Goal: Task Accomplishment & Management: Complete application form

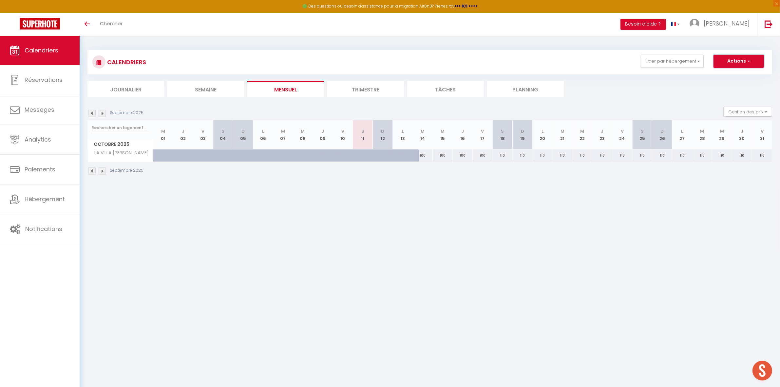
click at [742, 61] on button "Actions" at bounding box center [739, 61] width 50 height 13
click at [728, 75] on link "Nouvelle réservation" at bounding box center [732, 76] width 57 height 10
select select
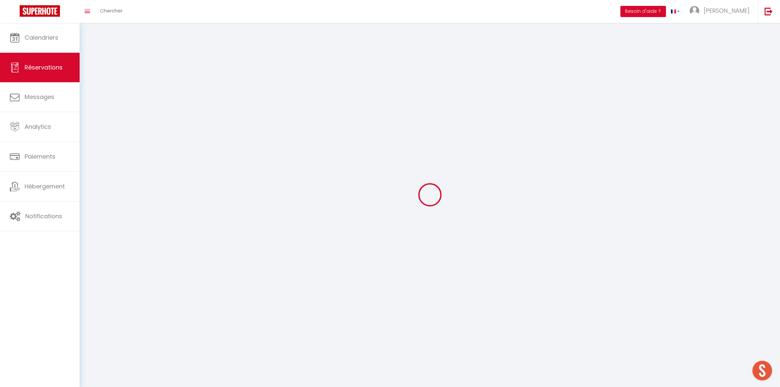
select select
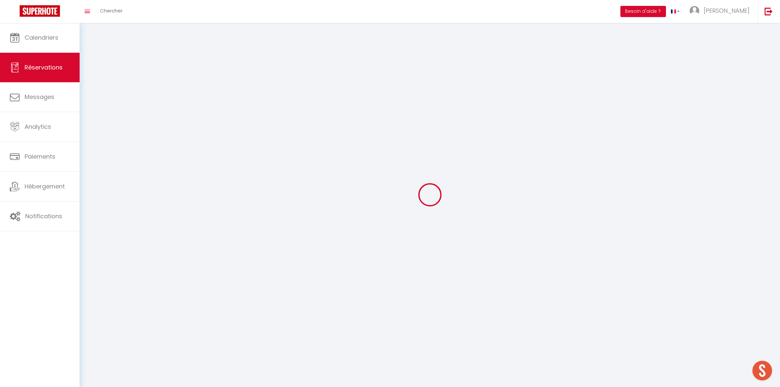
select select
checkbox input "false"
select select
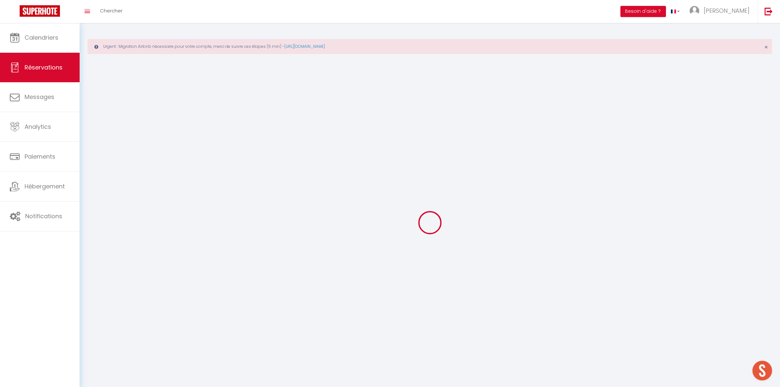
select select
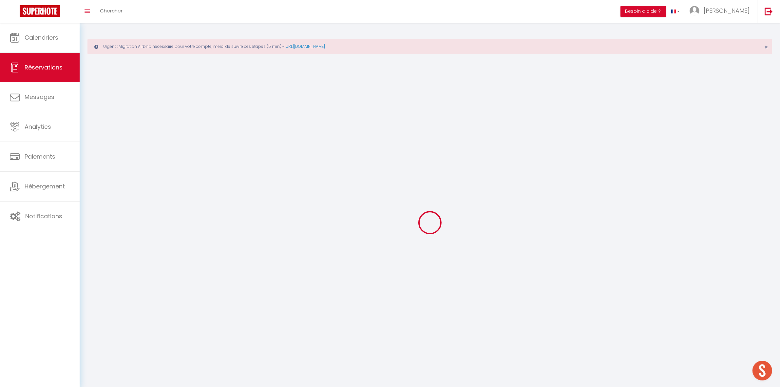
select select
checkbox input "false"
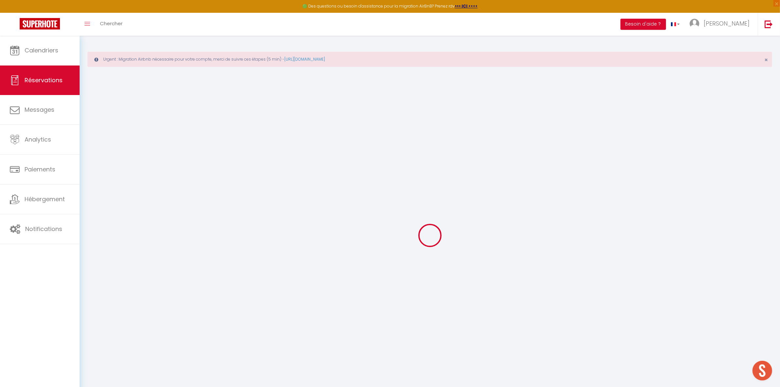
select select
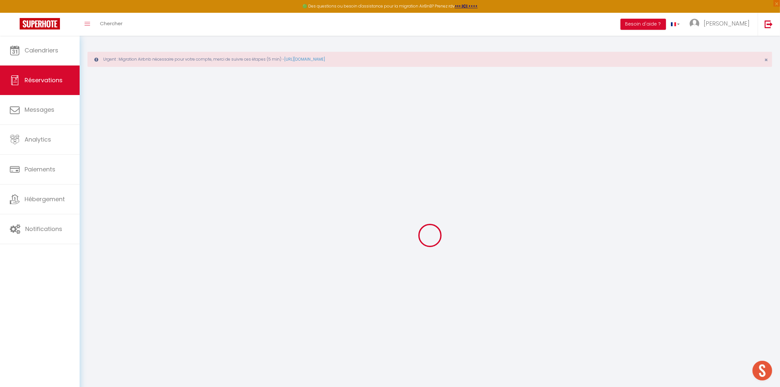
select select
checkbox input "false"
select select
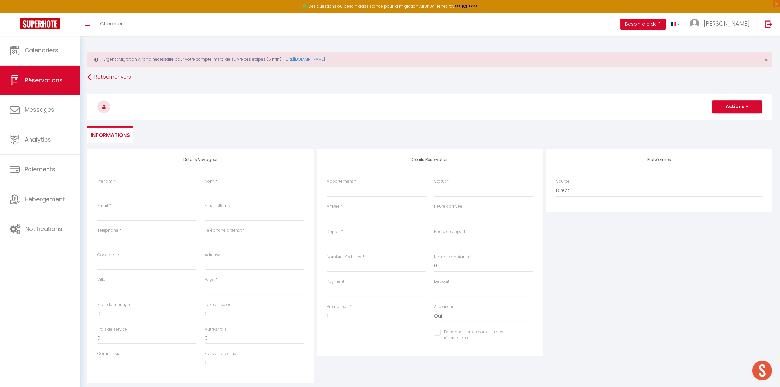
select select
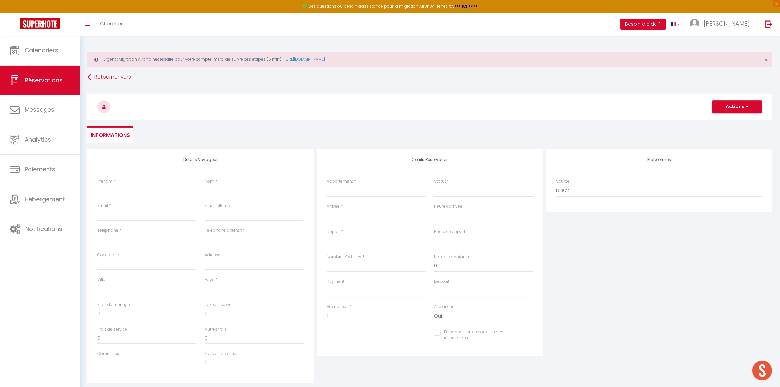
select select
checkbox input "false"
select select
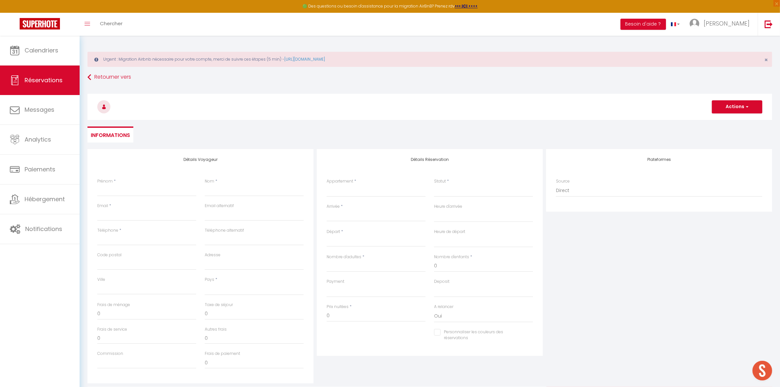
select select
checkbox input "false"
select select
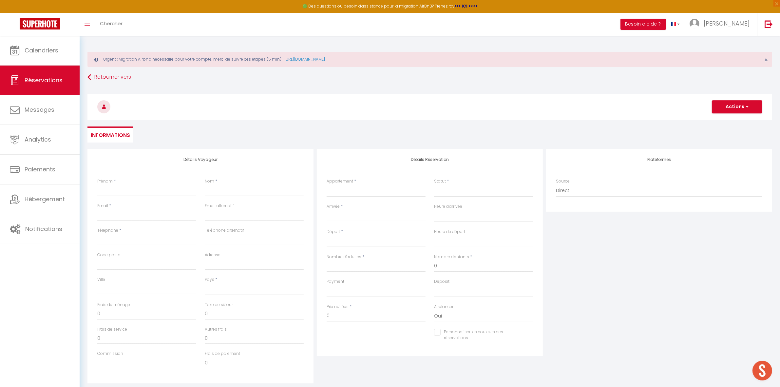
select select
click at [375, 188] on select "LA MIRABELLA LA VILLA DE LUCIEN Tortue CAOUANNE Tortue OLIVE Tortue LUTH Tortue…" at bounding box center [376, 191] width 99 height 12
select select "29877"
click at [327, 185] on select "LA MIRABELLA LA VILLA DE LUCIEN Tortue CAOUANNE Tortue OLIVE Tortue LUTH Tortue…" at bounding box center [376, 191] width 99 height 12
select select
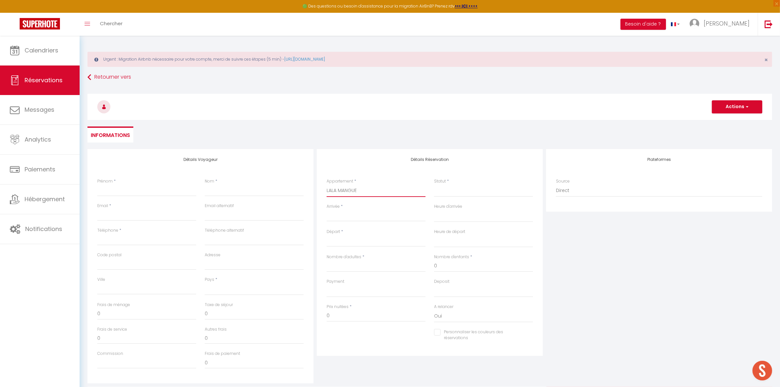
select select
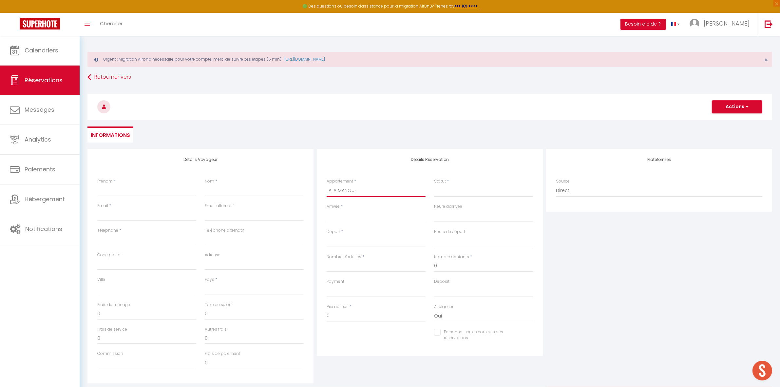
checkbox input "false"
click at [444, 191] on select "Confirmé Non Confirmé Annulé Annulé par le voyageur No Show Request" at bounding box center [483, 191] width 99 height 12
select select
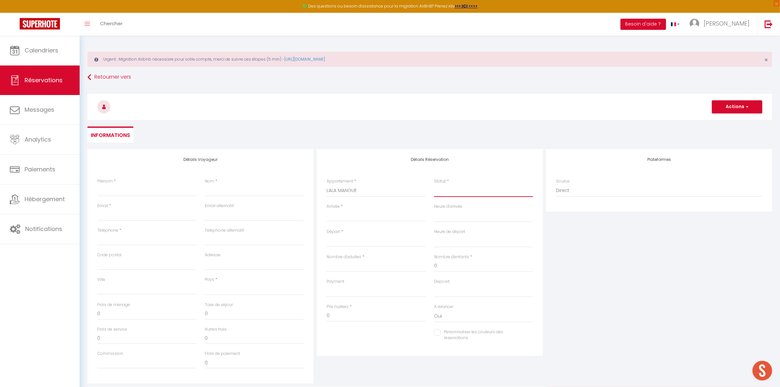
select select
checkbox input "false"
select select "1"
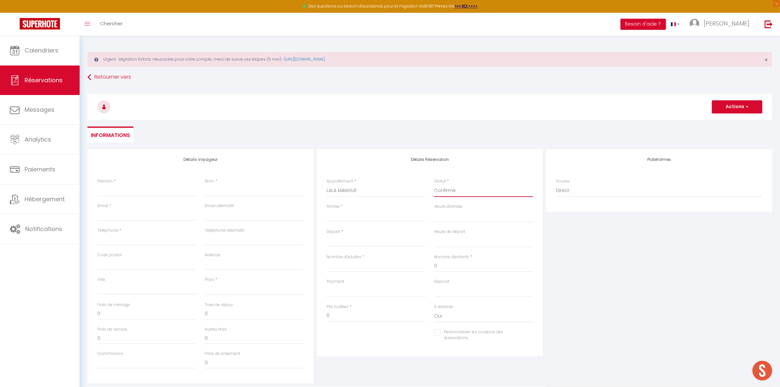
click at [434, 185] on select "Confirmé Non Confirmé Annulé Annulé par le voyageur No Show Request" at bounding box center [483, 191] width 99 height 12
select select
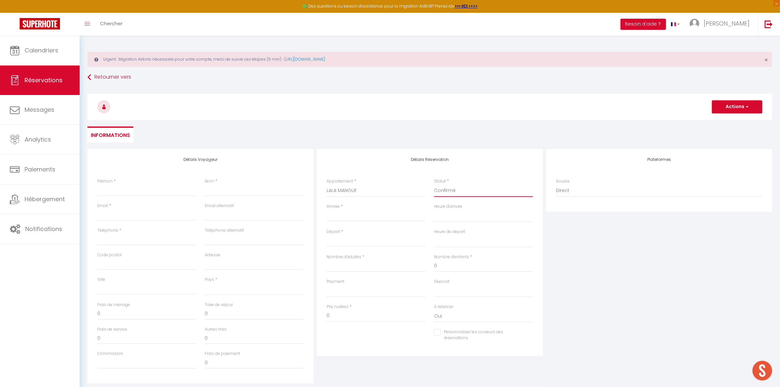
select select
checkbox input "false"
click at [351, 217] on input "Arrivée" at bounding box center [376, 216] width 99 height 9
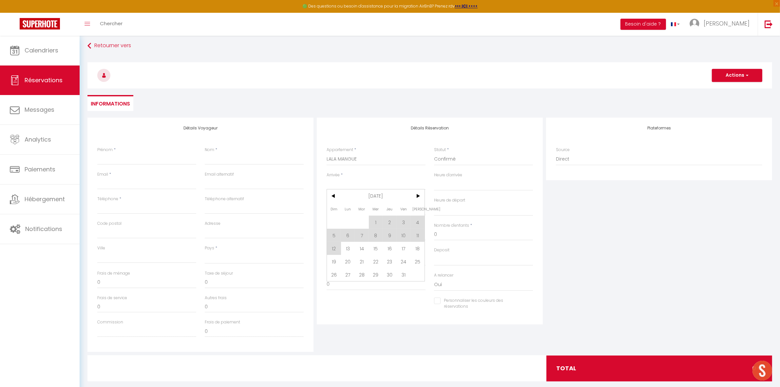
scroll to position [41, 0]
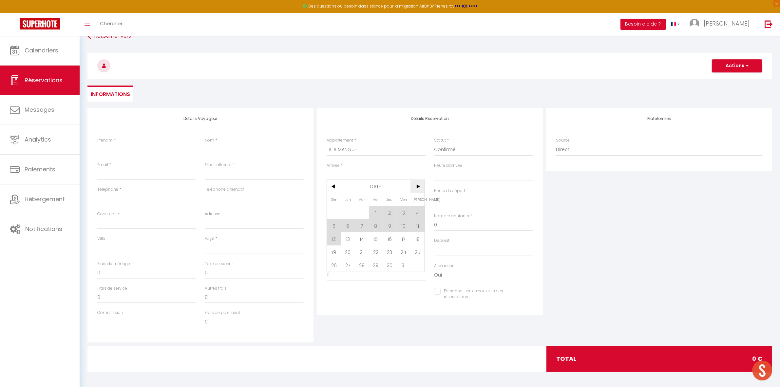
click at [416, 187] on span ">" at bounding box center [418, 186] width 14 height 13
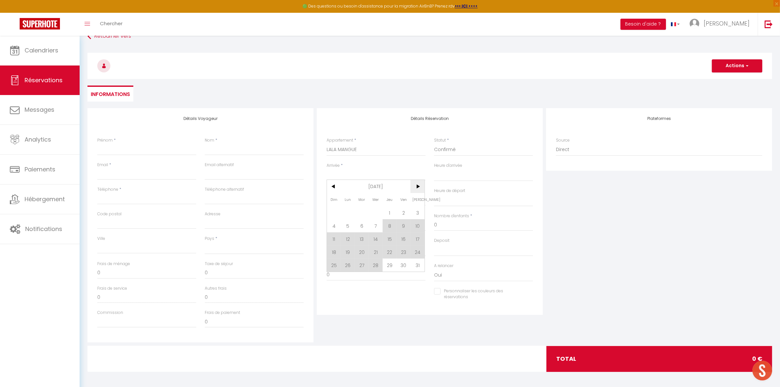
click at [416, 187] on span ">" at bounding box center [418, 186] width 14 height 13
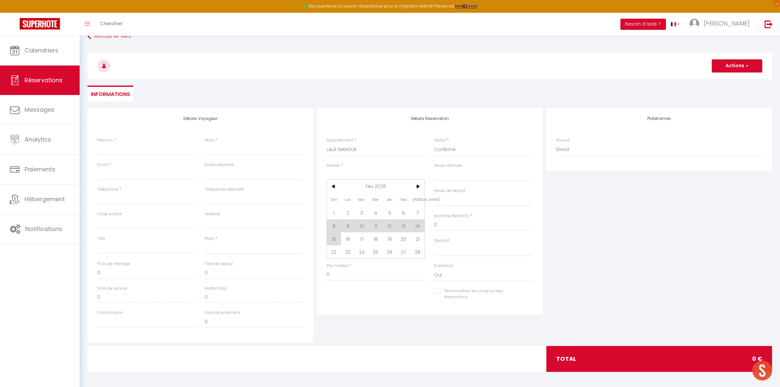
click at [350, 252] on span "23" at bounding box center [348, 252] width 14 height 13
select select
type input "Lun 23 Février 2026"
select select
type input "Mar 24 Février 2026"
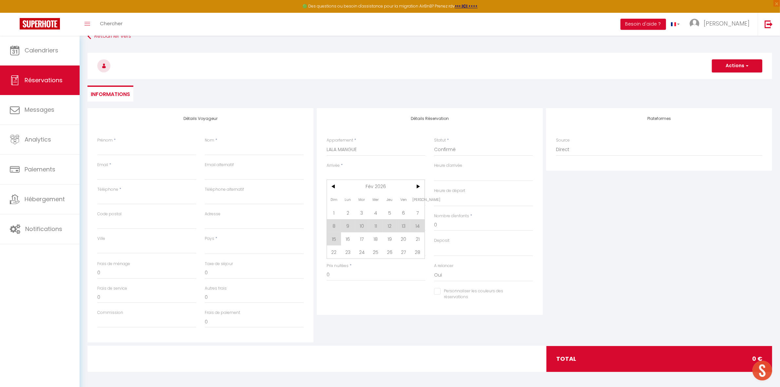
select select
checkbox input "false"
click at [368, 197] on input "Mar 24 Février 2026" at bounding box center [376, 200] width 99 height 9
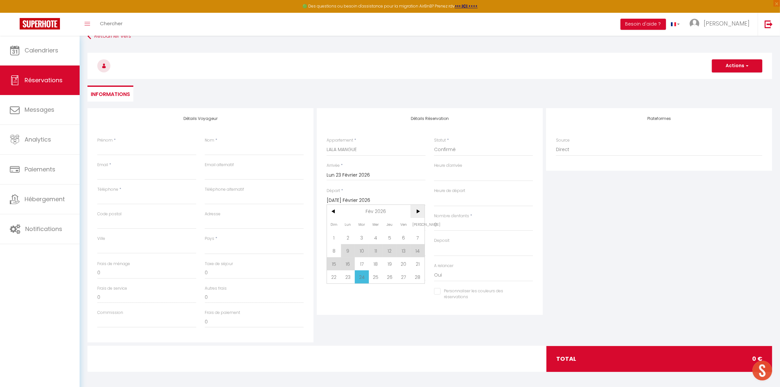
click at [420, 210] on span ">" at bounding box center [418, 211] width 14 height 13
click at [334, 251] on span "8" at bounding box center [334, 250] width 14 height 13
select select
type input "Dim 08 Mars 2026"
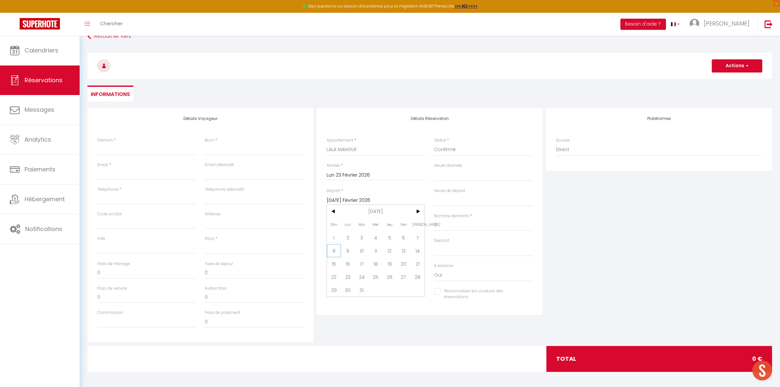
select select
checkbox input "false"
click at [355, 225] on input "Nombre d'adultes" at bounding box center [376, 225] width 99 height 12
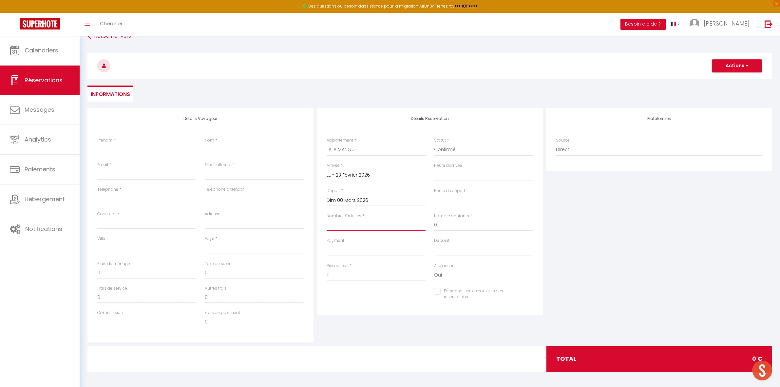
type input "5"
select select
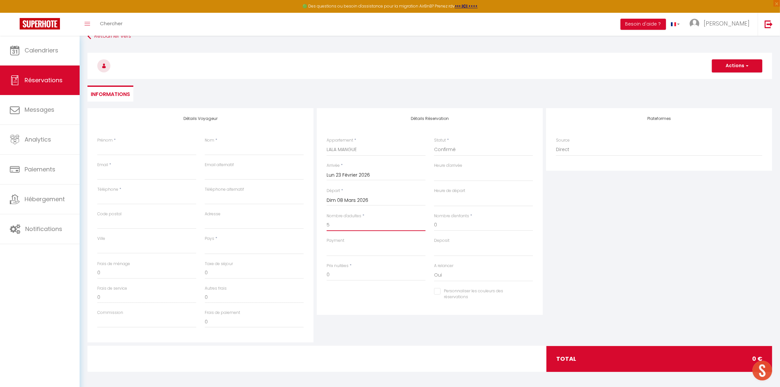
select select
checkbox input "false"
select select
type input "150"
type input "130"
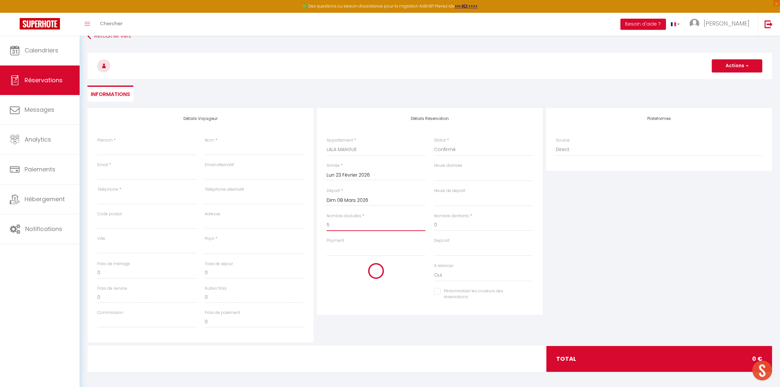
select select
type input "4940"
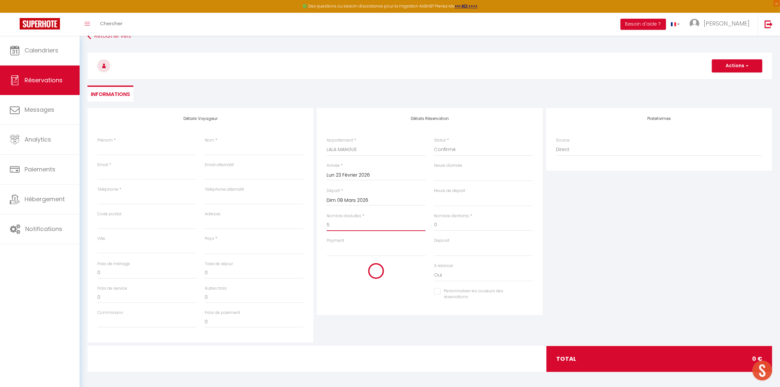
checkbox input "false"
type input "5"
type input "1"
select select
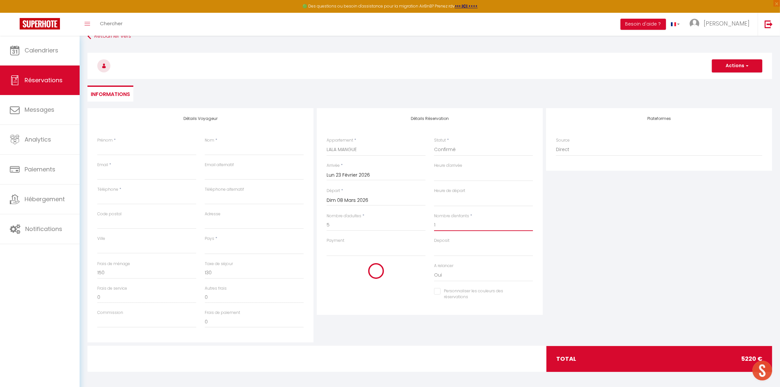
select select
checkbox input "false"
select select
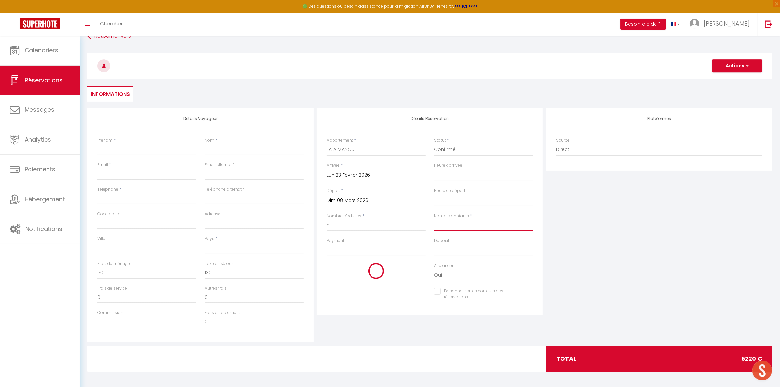
select select
checkbox input "false"
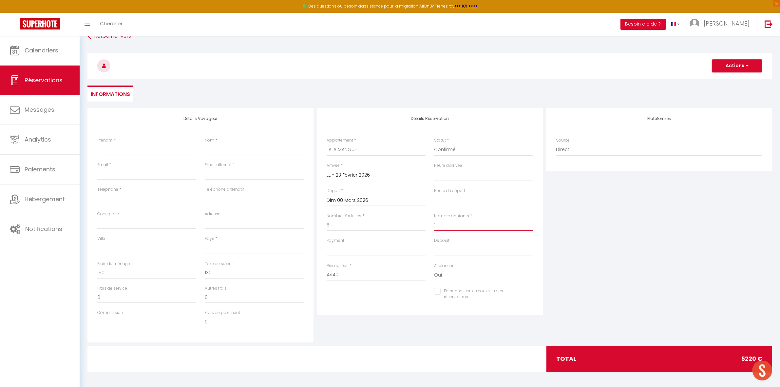
type input "1"
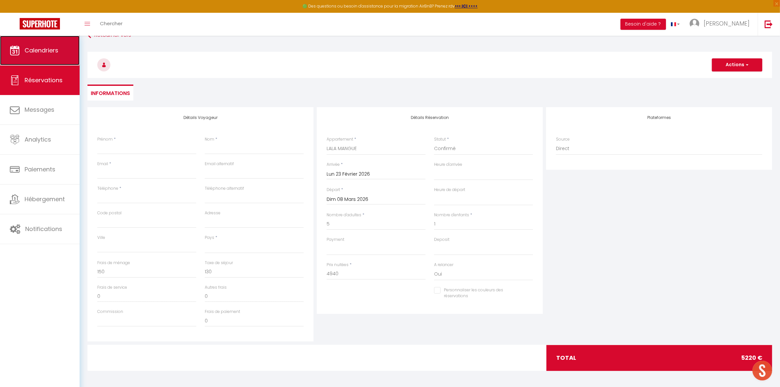
click at [33, 50] on span "Calendriers" at bounding box center [42, 50] width 34 height 8
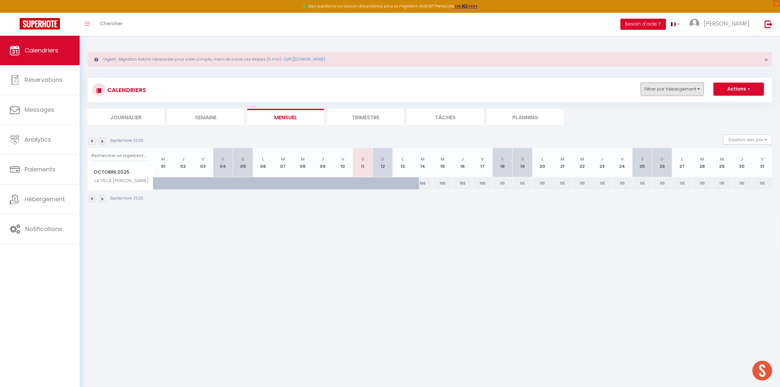
click at [669, 88] on button "Filtrer par hébergement" at bounding box center [672, 89] width 63 height 13
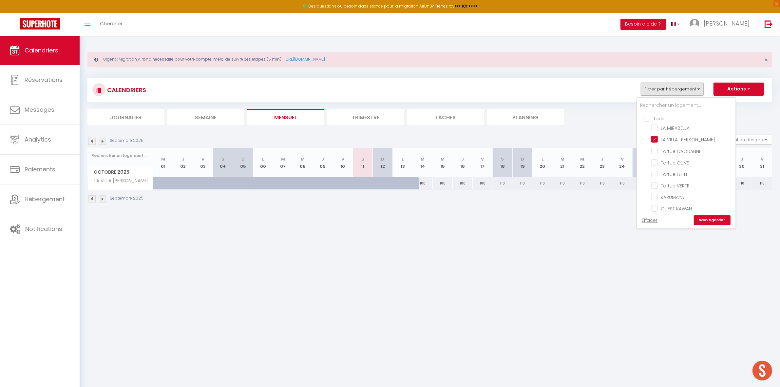
click at [655, 119] on input "Tous" at bounding box center [693, 118] width 98 height 7
checkbox input "true"
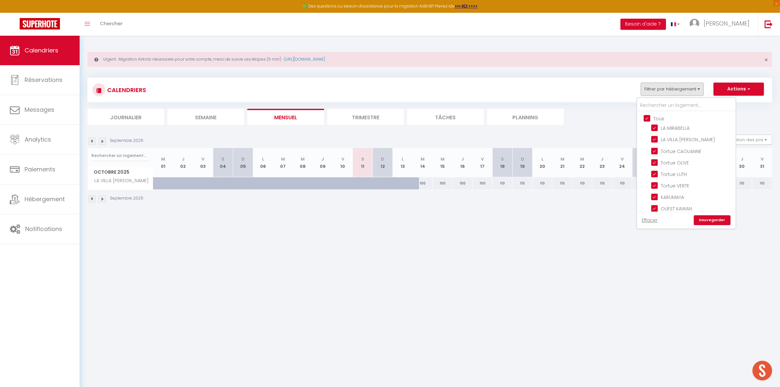
checkbox input "true"
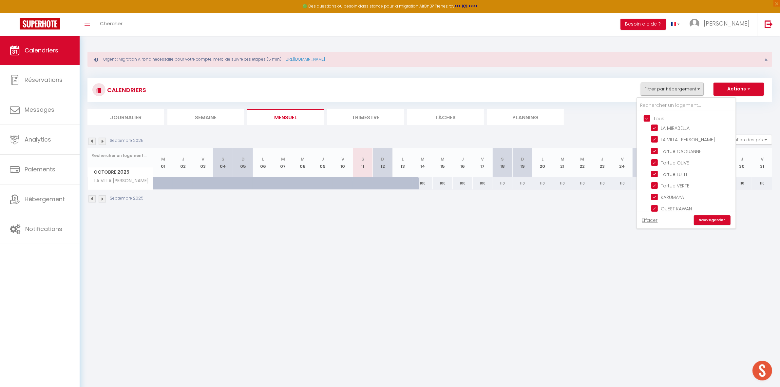
checkbox input "true"
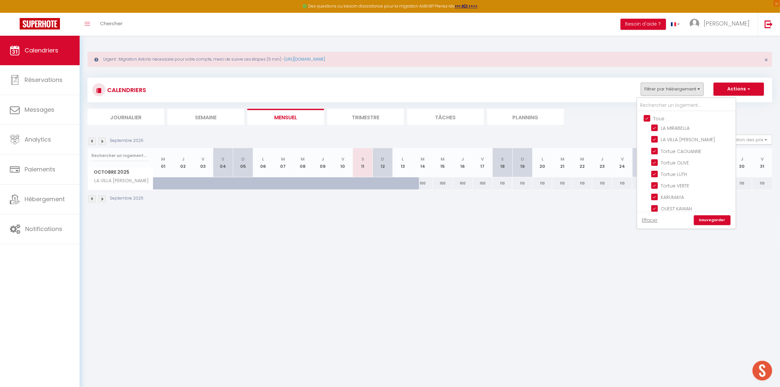
checkbox input "true"
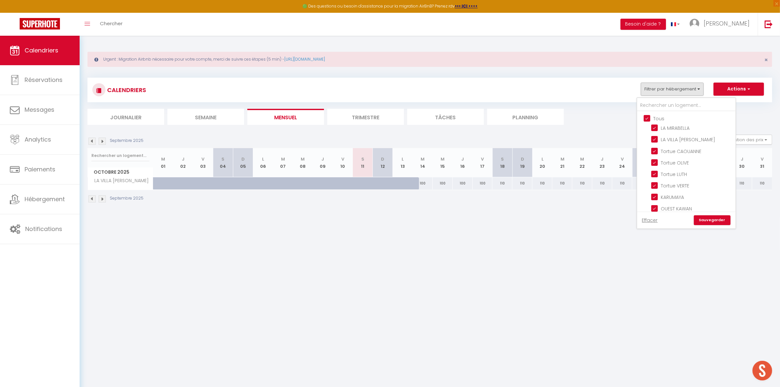
checkbox input "true"
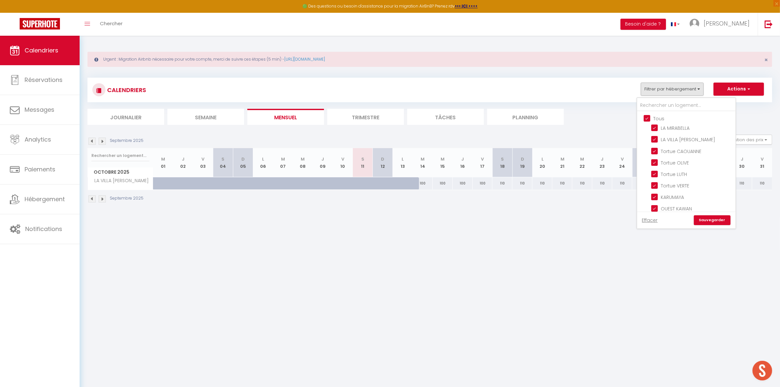
checkbox input "true"
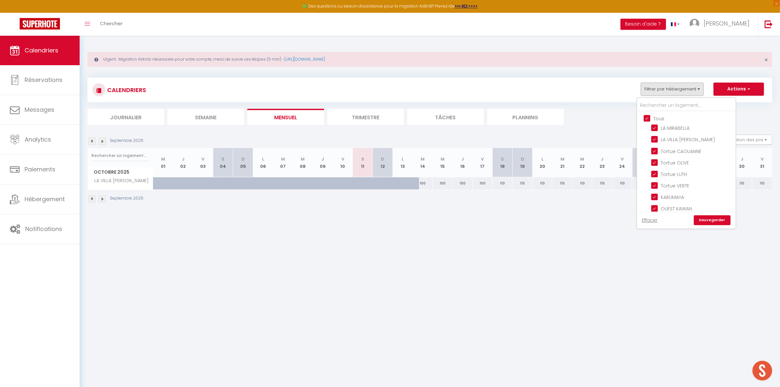
checkbox input "true"
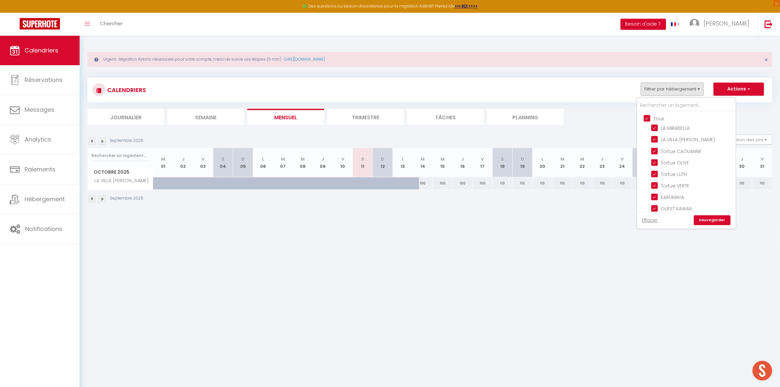
checkbox input "true"
click at [655, 119] on input "Tous" at bounding box center [693, 118] width 98 height 7
checkbox input "false"
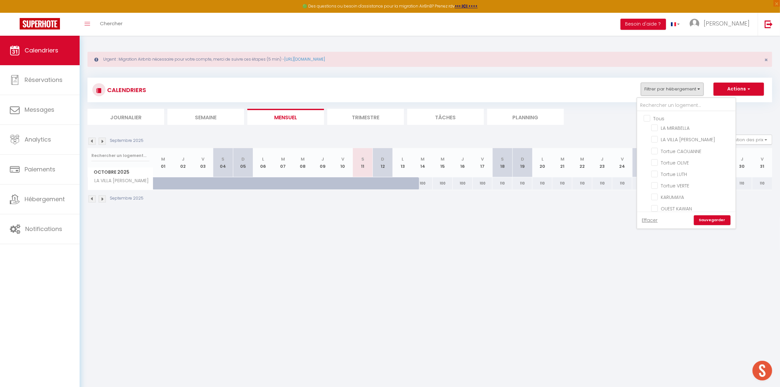
checkbox input "false"
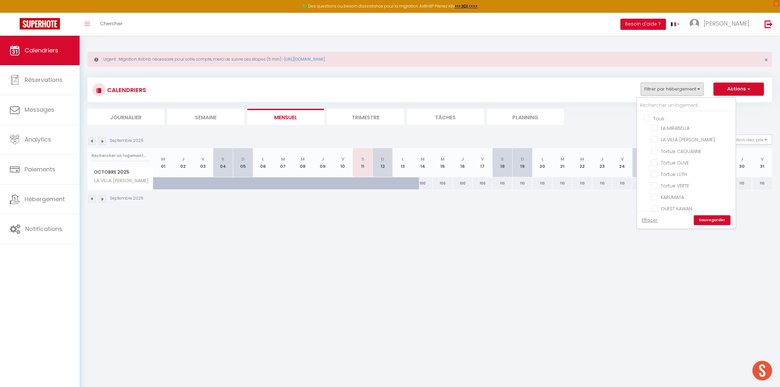
checkbox input "false"
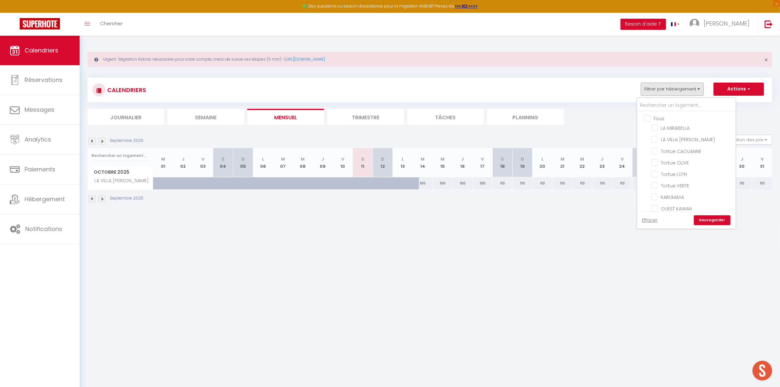
checkbox input "false"
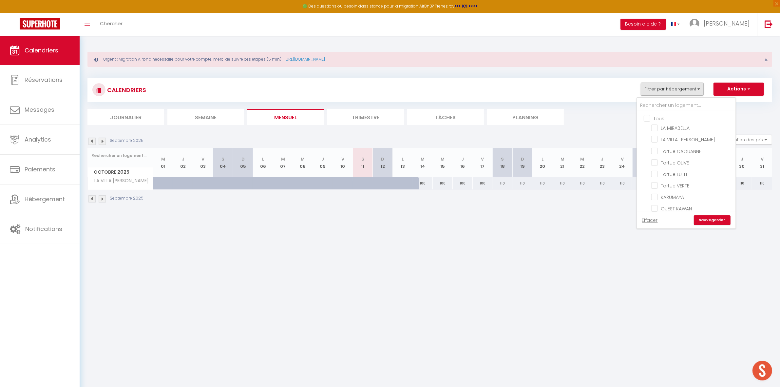
checkbox input "false"
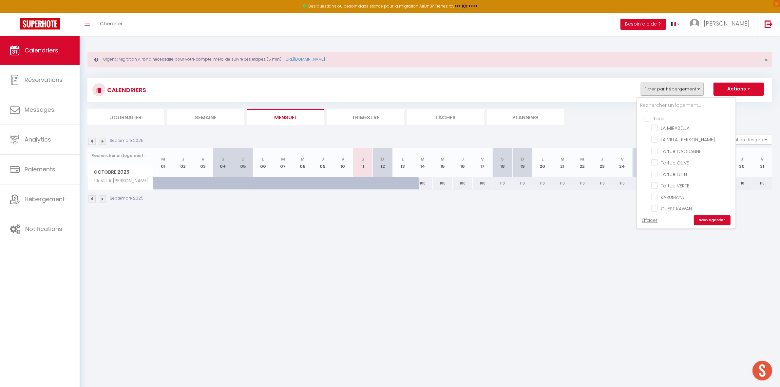
checkbox input "false"
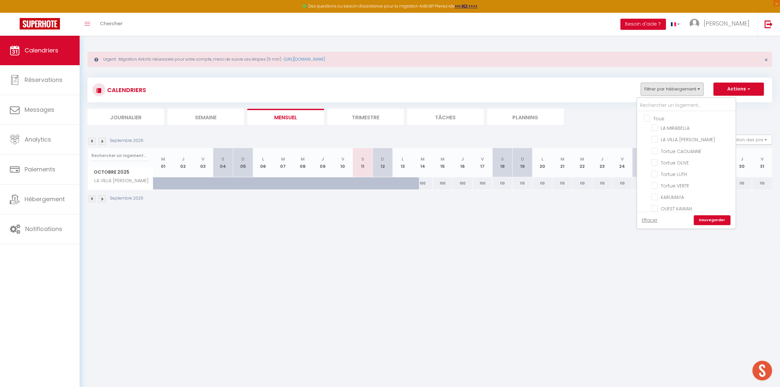
checkbox input "false"
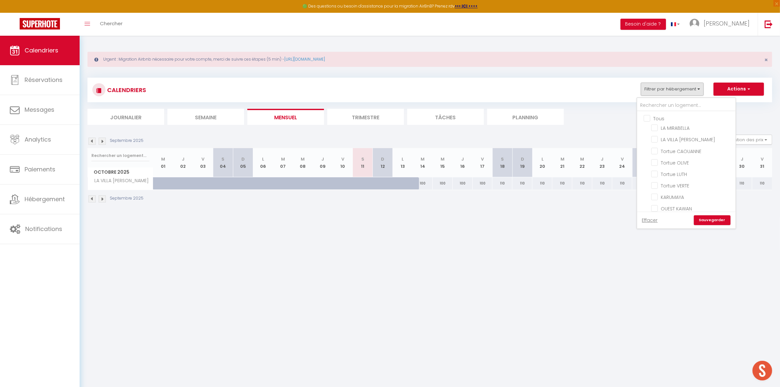
checkbox input "false"
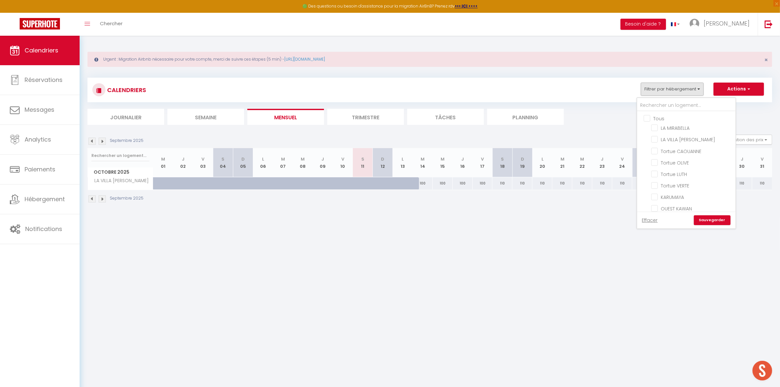
checkbox input "false"
click at [668, 128] on input "LA MIRABELLA" at bounding box center [693, 127] width 82 height 7
checkbox input "true"
click at [383, 122] on li "Trimestre" at bounding box center [365, 117] width 77 height 16
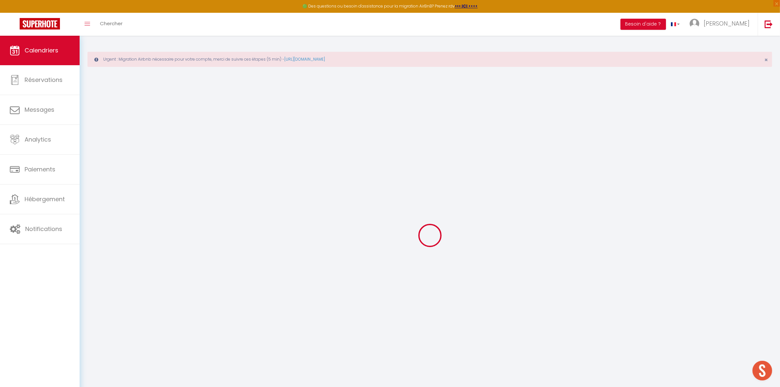
select select
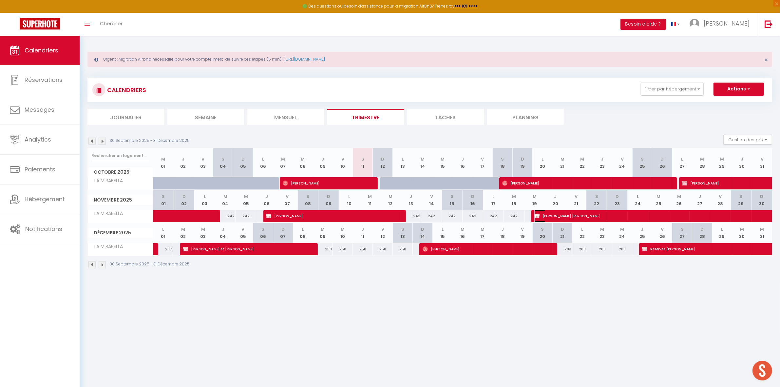
click at [561, 217] on span "[PERSON_NAME]" at bounding box center [625, 216] width 181 height 12
select select "OK"
select select "KO"
select select "0"
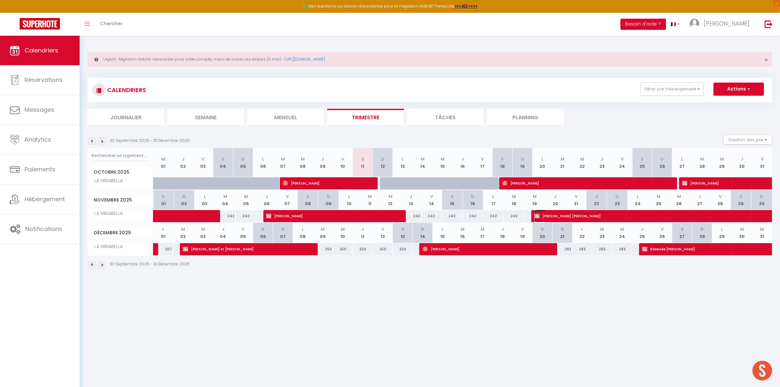
select select "1"
select select
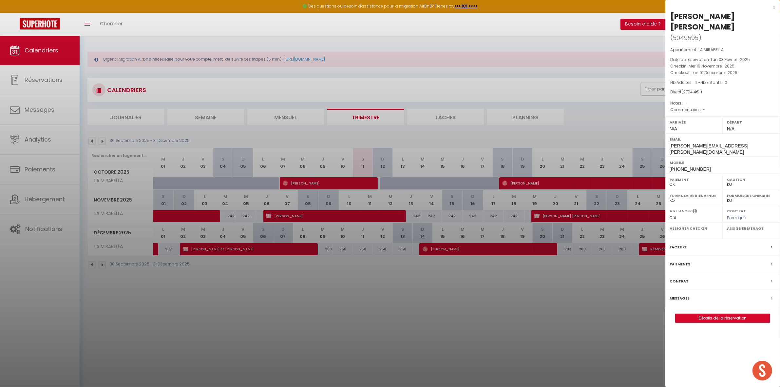
click at [344, 159] on div at bounding box center [390, 193] width 780 height 387
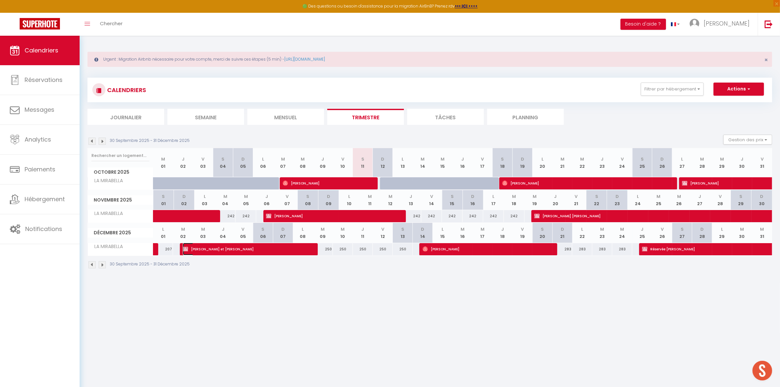
click at [270, 251] on span "Alain et Marie-Claude DAVIAU" at bounding box center [246, 249] width 127 height 12
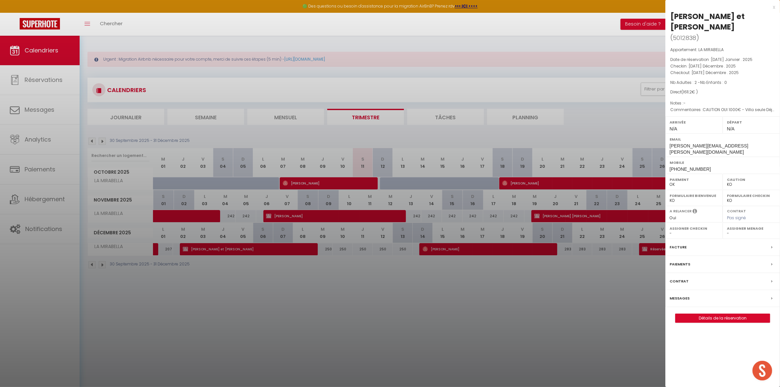
click at [461, 308] on div at bounding box center [390, 193] width 780 height 387
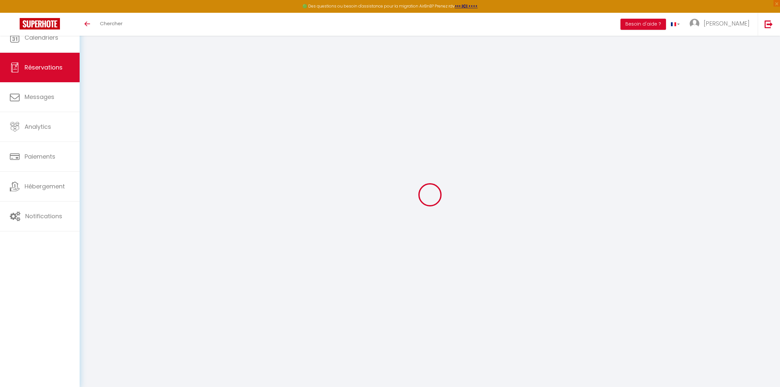
select select
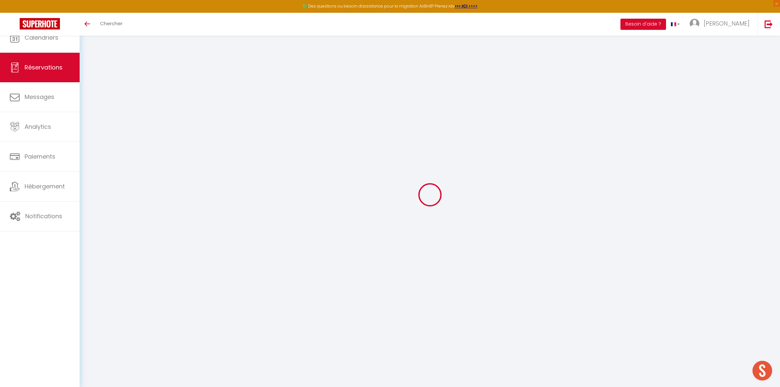
type input "[PERSON_NAME]"
type input "[EMAIL_ADDRESS][DOMAIN_NAME]"
type input "[PHONE_NUMBER]"
type input "29600"
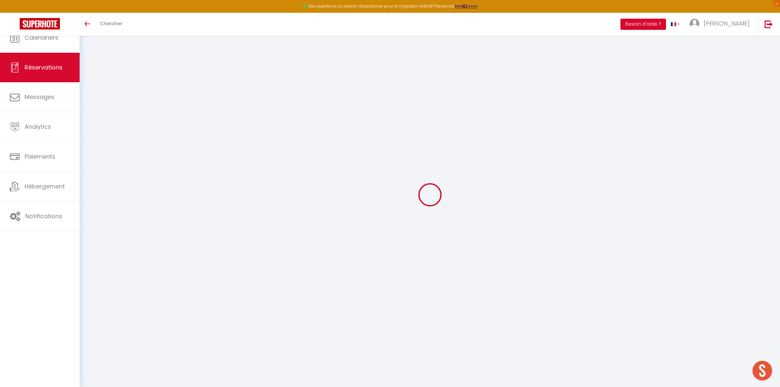
type input "25 Park an Ty"
type input "Plourin Les Morlaix"
select select "FR"
select select "41384"
select select "1"
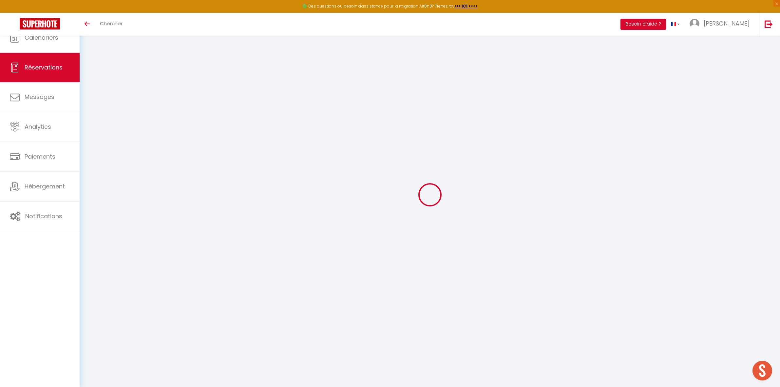
type input "Mer 19 Novembre 2025"
select select
type input "Lun 01 Décembre 2025"
select select
type input "4"
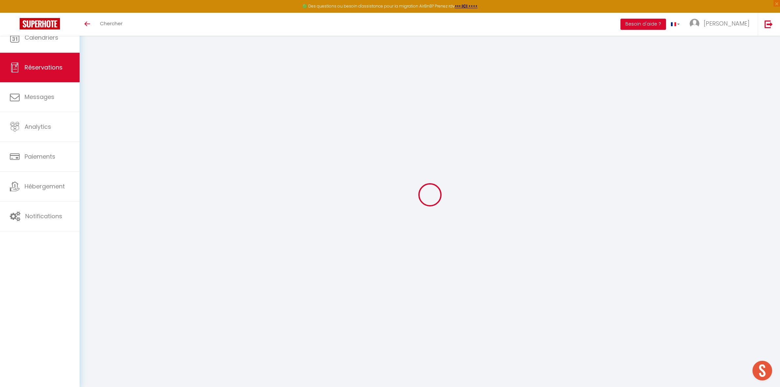
select select "12"
select select
type input "2484"
checkbox input "false"
type input "0"
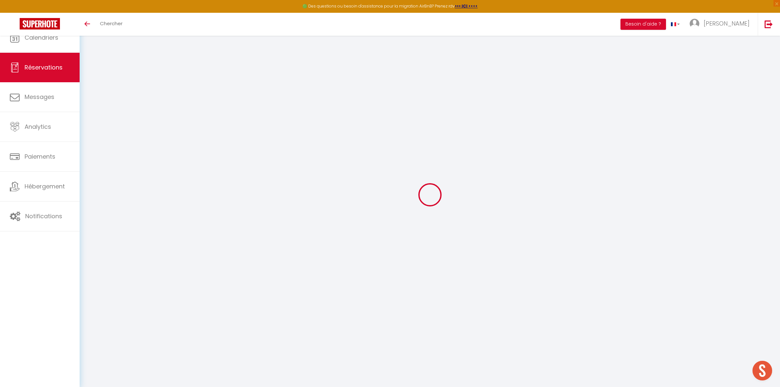
type input "0"
select select
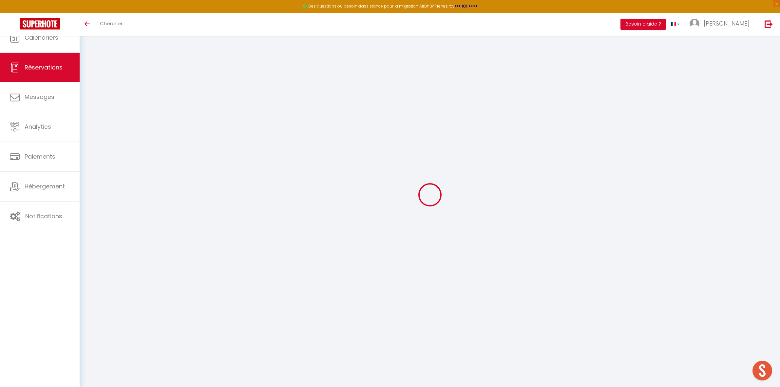
select select "14"
checkbox input "false"
select select
checkbox input "false"
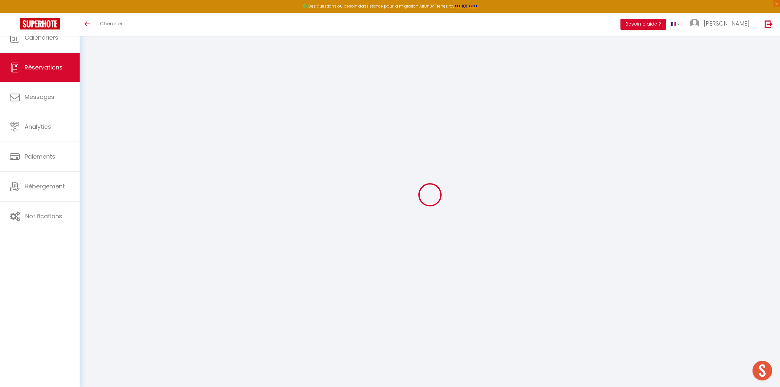
select select
checkbox input "false"
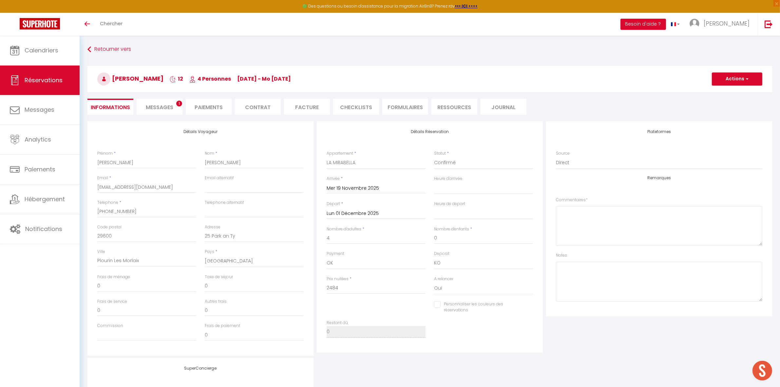
type input "130"
type input "110.4"
select select
checkbox input "false"
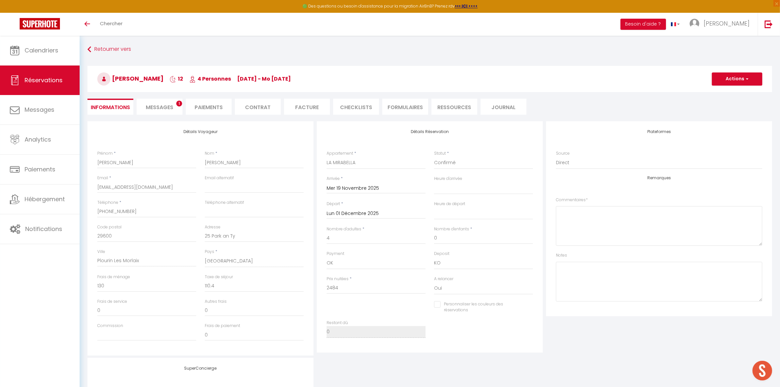
select select
click at [598, 220] on textarea at bounding box center [659, 226] width 207 height 40
paste textarea "AF750 en provenance d'Orly à 15h25"
click at [561, 211] on textarea "AF750 en provenance d'Orly à 15h25" at bounding box center [659, 226] width 207 height 40
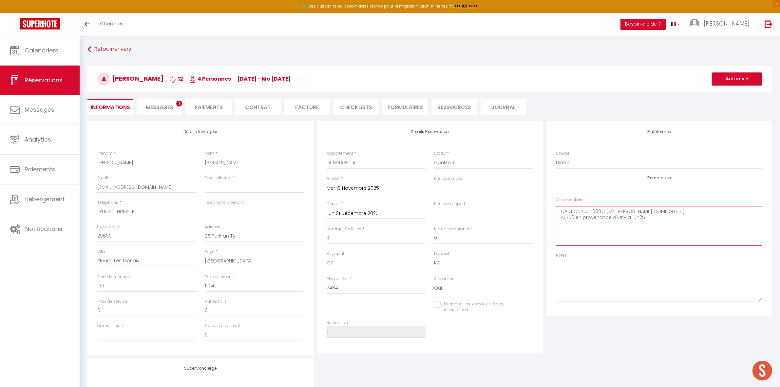
drag, startPoint x: 630, startPoint y: 219, endPoint x: 577, endPoint y: 220, distance: 53.4
click at [577, 220] on textarea "CAUTION OUI 1000€ (Mr-[PERSON_NAME] COME ou CB) AF750 en provenance d'Orly à 15…" at bounding box center [659, 226] width 207 height 40
type textarea "CAUTION OUI 1000€ (Mr-[PERSON_NAME] COME ou CB) AF750 15h25"
click at [725, 79] on button "Actions" at bounding box center [737, 78] width 50 height 13
click at [726, 93] on link "Enregistrer" at bounding box center [731, 93] width 52 height 9
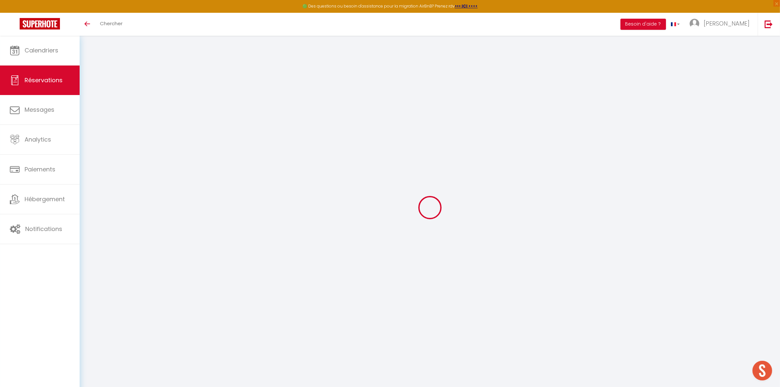
select select "not_cancelled"
select select
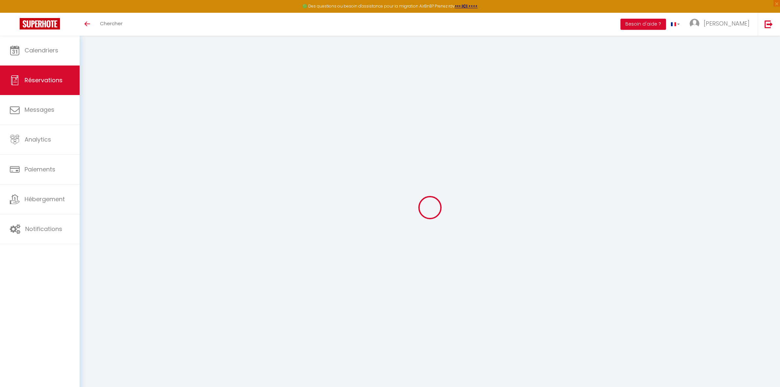
select select
type input "Alain et Marie-Claude"
type input "DAVIAU"
type input "marie-claude.daviau@wanadoo.fr"
type input "+33673438926"
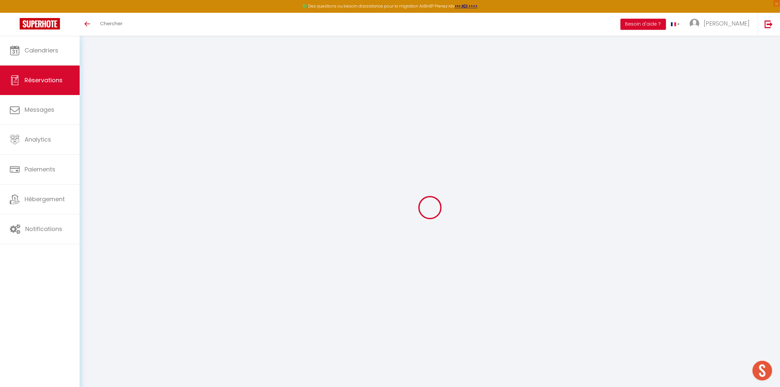
type input "41000"
type input "26 rue du chemin vert"
type input "Blois"
select select "FR"
select select "41384"
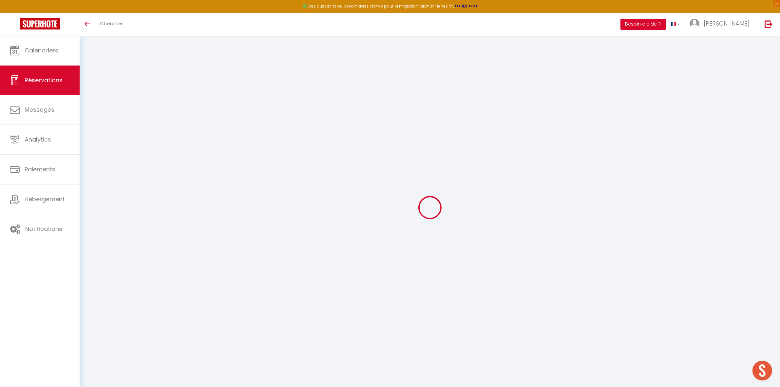
select select "1"
type input "Mar 02 Décembre 2025"
select select
type input "Mar 09 Décembre 2025"
select select
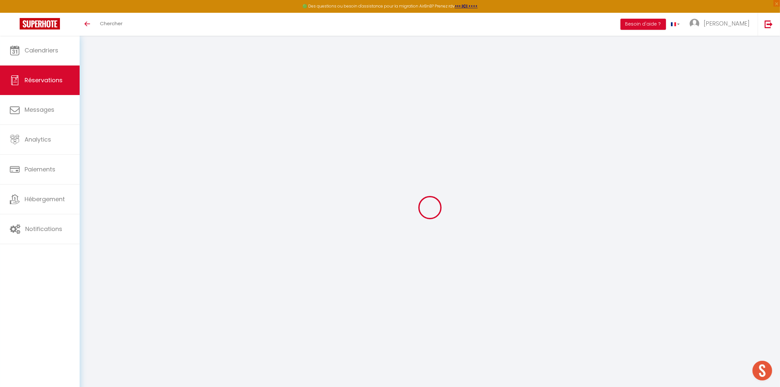
type input "2"
select select "12"
select select
type input "1449"
checkbox input "false"
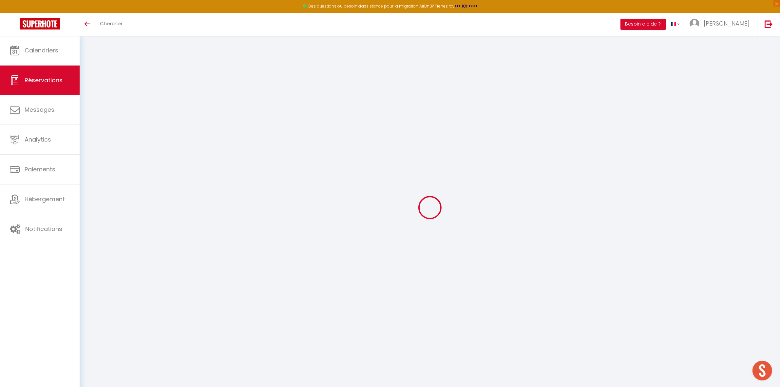
type input "0"
select select
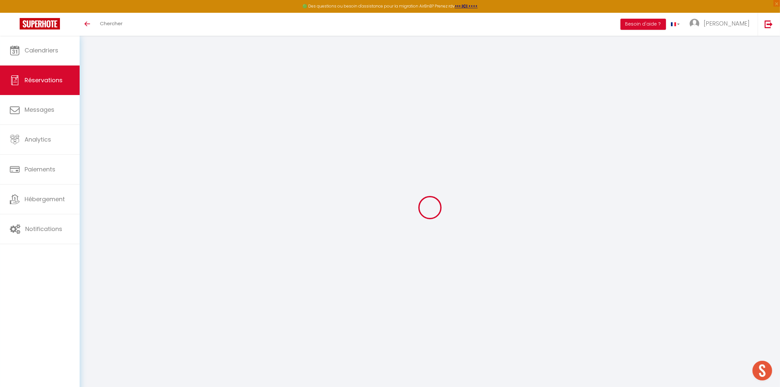
select select
select select "14"
checkbox input "false"
select select
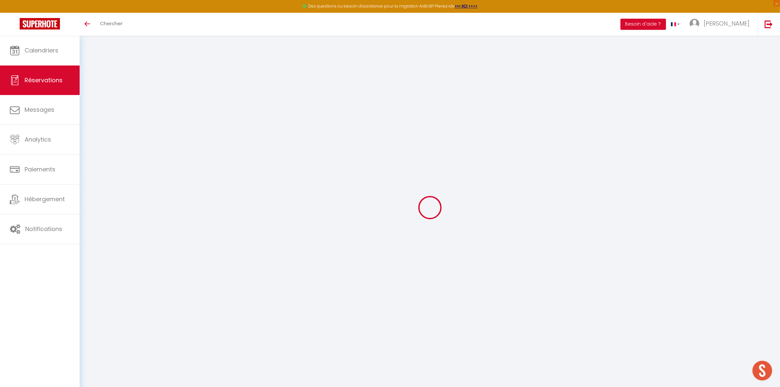
checkbox input "false"
select select
checkbox input "false"
select select
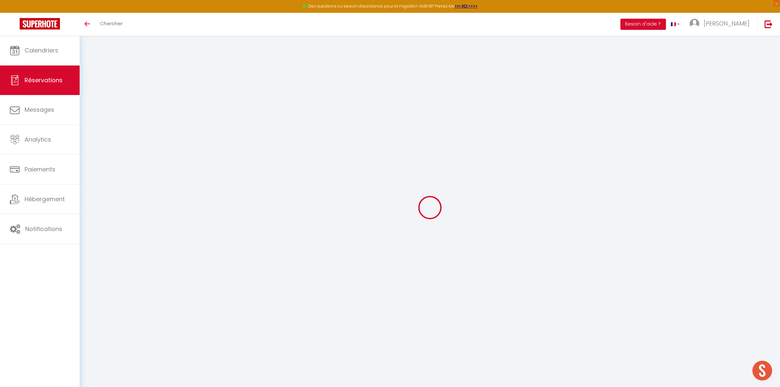
select select
checkbox input "false"
type textarea "CAUTION OUI 1000€ - Villa seule Déjà en Guadeloupe"
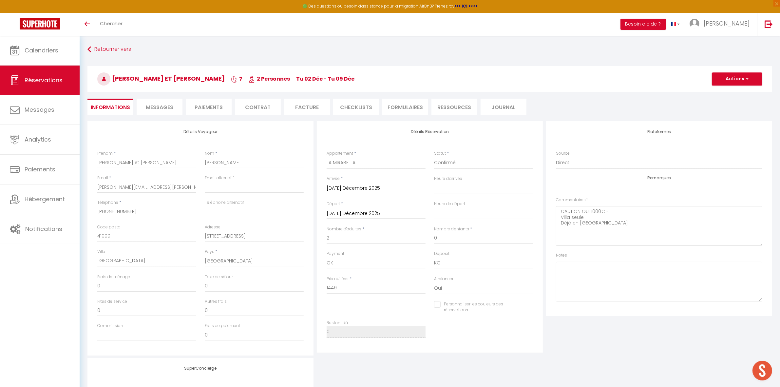
type input "130"
type input "32.2"
select select
checkbox input "false"
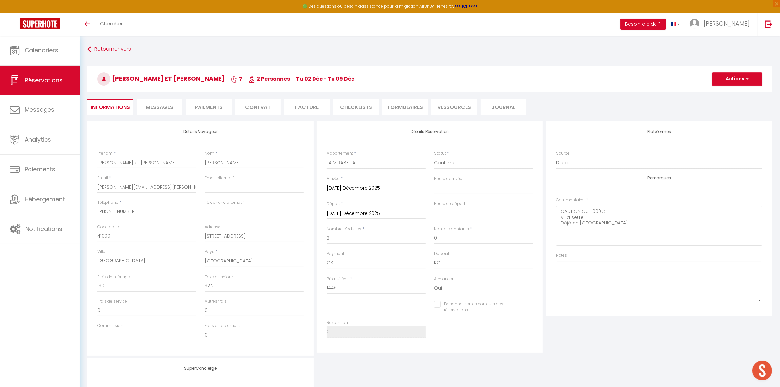
select select
